Goal: Task Accomplishment & Management: Complete application form

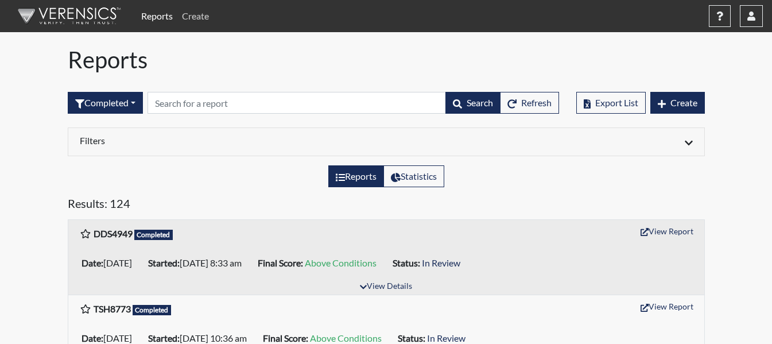
click at [207, 9] on link "Create" at bounding box center [195, 16] width 36 height 23
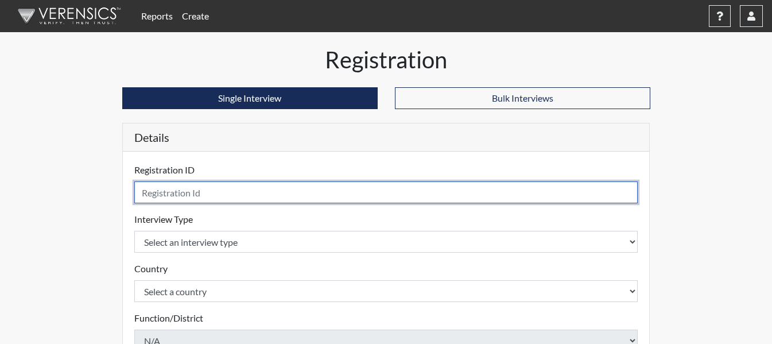
click at [205, 195] on input "text" at bounding box center [386, 192] width 504 height 22
type input "ALC7740"
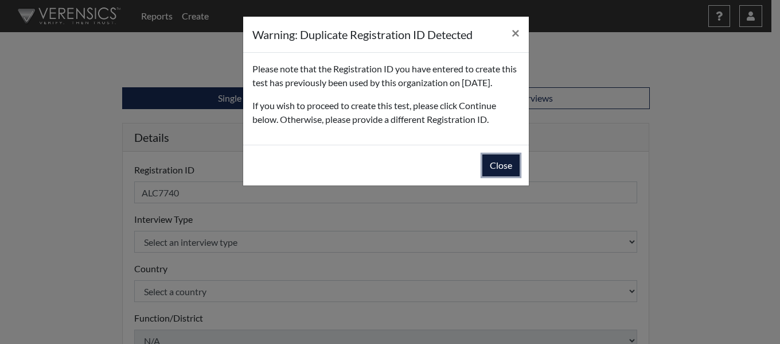
click at [508, 176] on button "Close" at bounding box center [501, 165] width 37 height 22
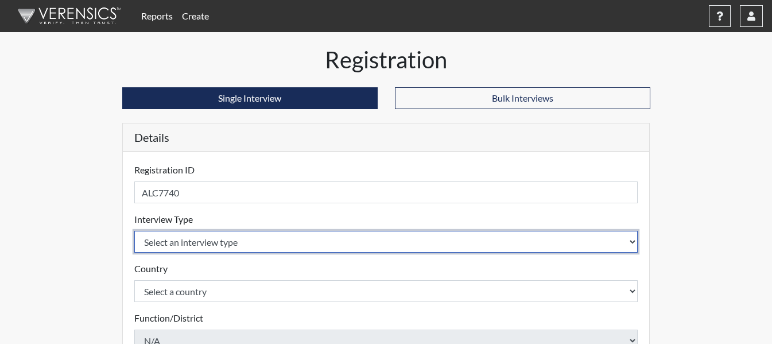
click at [302, 244] on select "Select an interview type Corrections Pre-Employment" at bounding box center [386, 242] width 504 height 22
select select "ff733e93-e1bf-11ea-9c9f-0eff0cf7eb8f"
click at [134, 231] on select "Select an interview type Corrections Pre-Employment" at bounding box center [386, 242] width 504 height 22
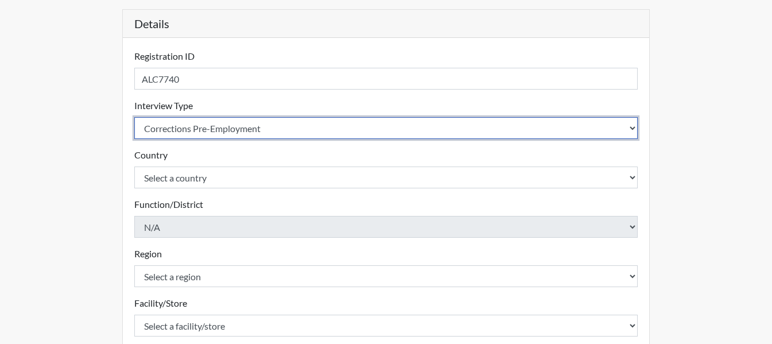
scroll to position [115, 0]
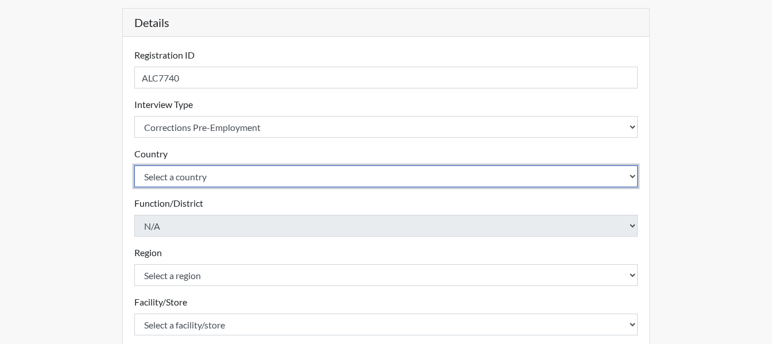
click at [307, 174] on select "Select a country [GEOGRAPHIC_DATA] [GEOGRAPHIC_DATA]" at bounding box center [386, 176] width 504 height 22
select select "united-states-of-[GEOGRAPHIC_DATA]"
click at [134, 165] on select "Select a country [GEOGRAPHIC_DATA] [GEOGRAPHIC_DATA]" at bounding box center [386, 176] width 504 height 22
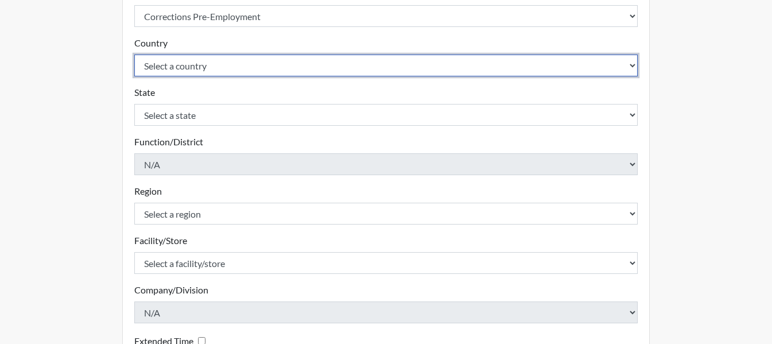
scroll to position [230, 0]
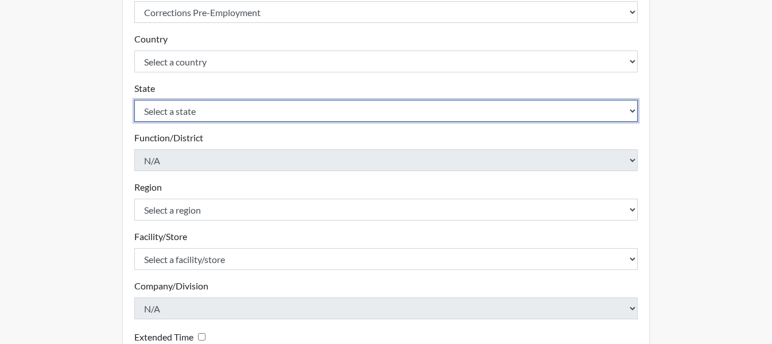
click at [312, 104] on select "Select a state [US_STATE] [US_STATE] [US_STATE] [US_STATE] [US_STATE] [US_STATE…" at bounding box center [386, 111] width 504 height 22
select select "GA"
click at [134, 100] on select "Select a state [US_STATE] [US_STATE] [US_STATE] [US_STATE] [US_STATE] [US_STATE…" at bounding box center [386, 111] width 504 height 22
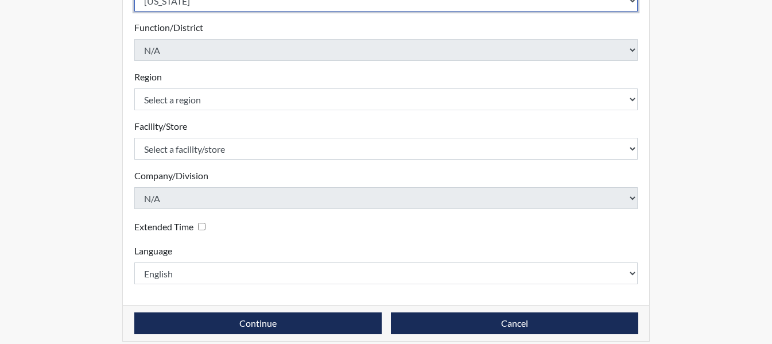
scroll to position [344, 0]
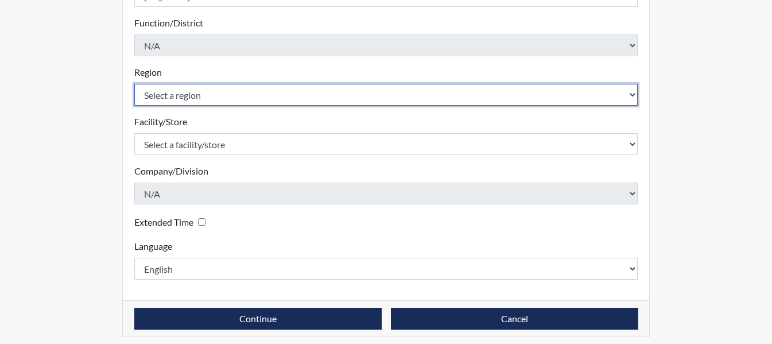
click at [321, 97] on select "Select a region [GEOGRAPHIC_DATA]" at bounding box center [386, 95] width 504 height 22
select select "743fb50d-a618-40f0-9631-f2ad6878b8a9"
click at [134, 84] on select "Select a region [GEOGRAPHIC_DATA]" at bounding box center [386, 95] width 504 height 22
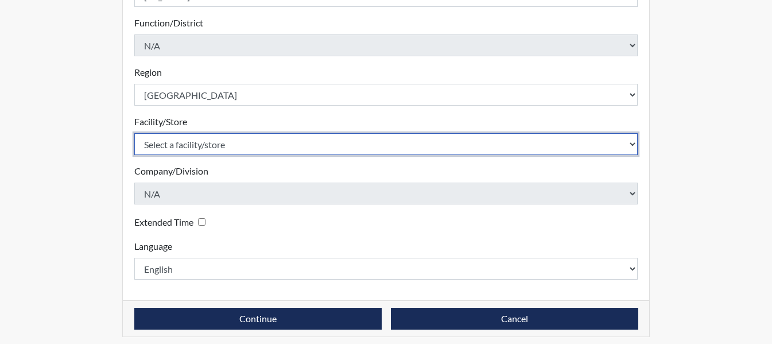
click at [347, 139] on select "Select a facility/store Treutlen PDC" at bounding box center [386, 144] width 504 height 22
select select "04ffa620-10f3-4a0c-a44a-f5e8e6573a78"
click at [134, 133] on select "Select a facility/store Treutlen PDC" at bounding box center [386, 144] width 504 height 22
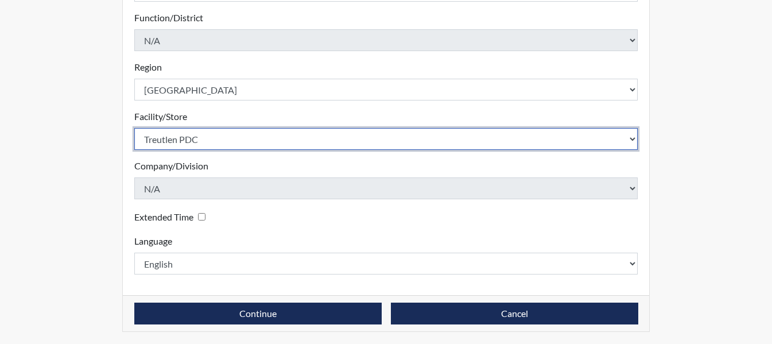
scroll to position [351, 0]
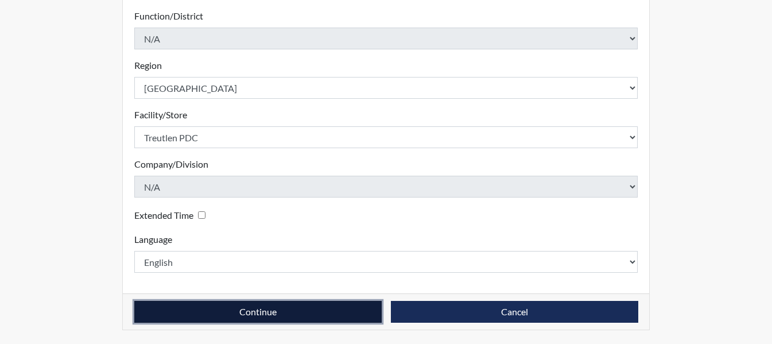
click at [305, 318] on button "Continue" at bounding box center [257, 312] width 247 height 22
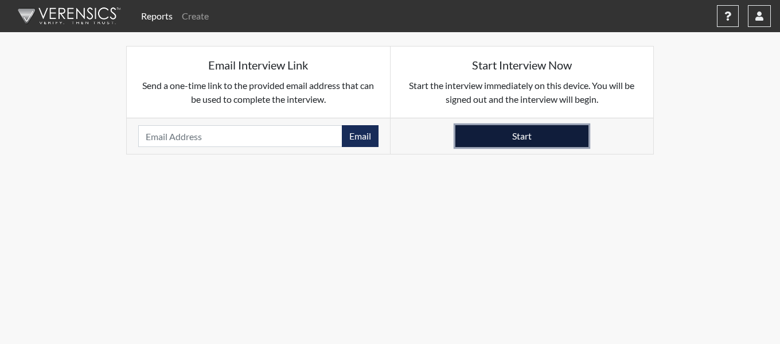
click at [513, 133] on button "Start" at bounding box center [522, 136] width 133 height 22
